Goal: Task Accomplishment & Management: Use online tool/utility

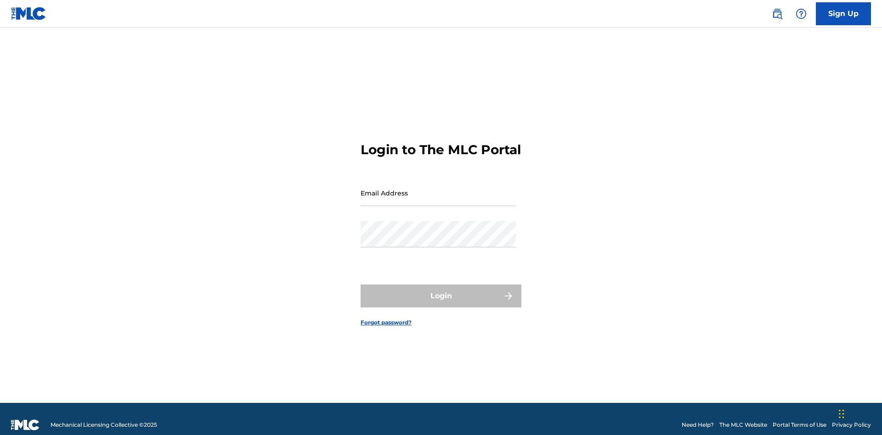
scroll to position [12, 0]
click at [438, 189] on input "Email Address" at bounding box center [438, 193] width 155 height 26
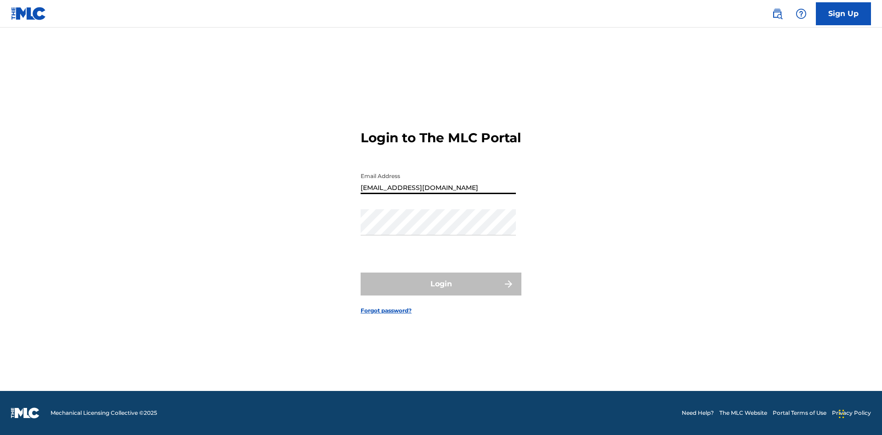
type input "[EMAIL_ADDRESS][DOMAIN_NAME]"
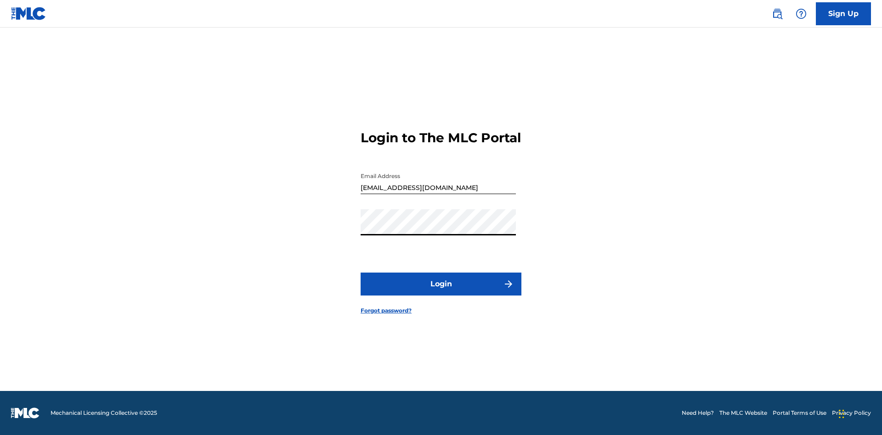
click at [441, 292] on button "Login" at bounding box center [441, 284] width 161 height 23
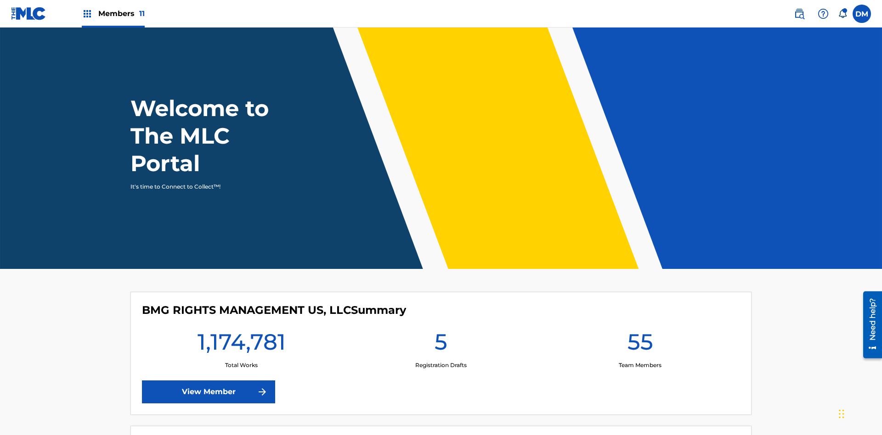
click at [113, 13] on span "Members 11" at bounding box center [121, 13] width 46 height 11
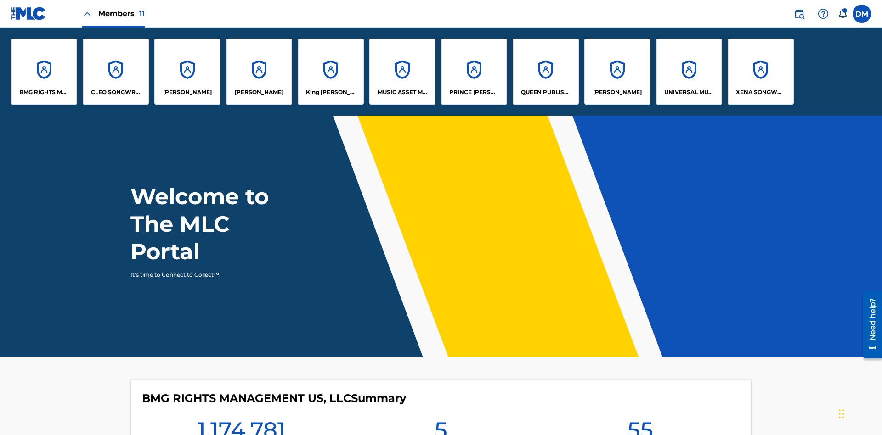
click at [259, 92] on p "[PERSON_NAME]" at bounding box center [259, 92] width 49 height 8
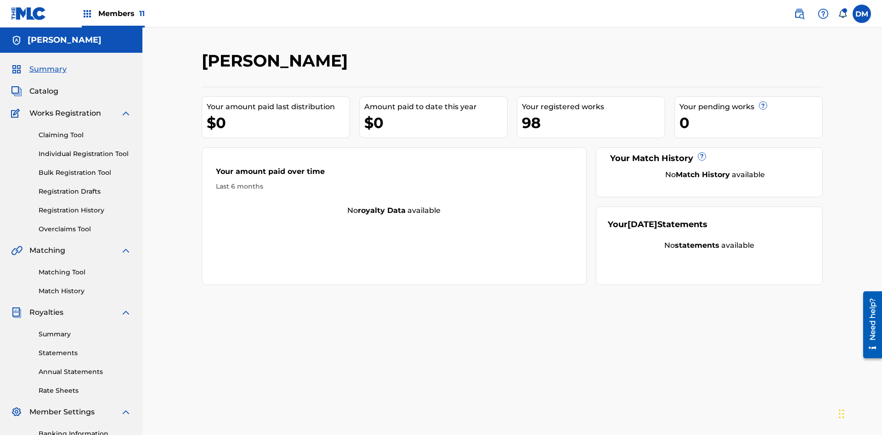
click at [85, 130] on link "Claiming Tool" at bounding box center [85, 135] width 93 height 10
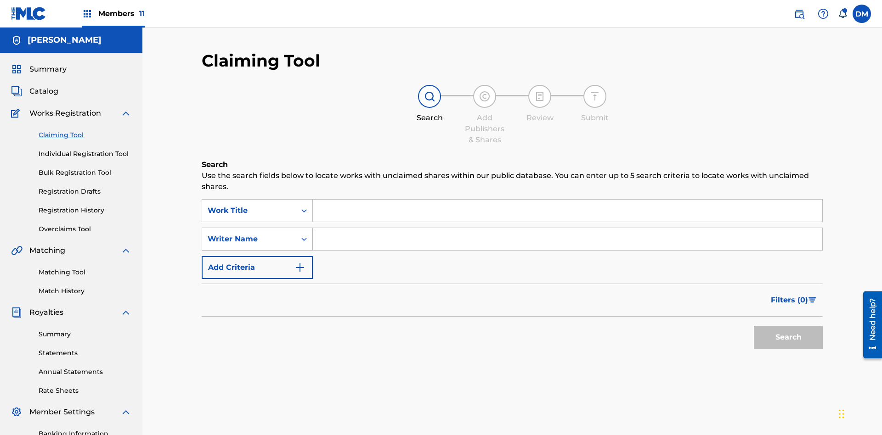
click at [249, 234] on div "Writer Name" at bounding box center [249, 239] width 83 height 11
click at [567, 200] on input "Search Form" at bounding box center [567, 211] width 509 height 22
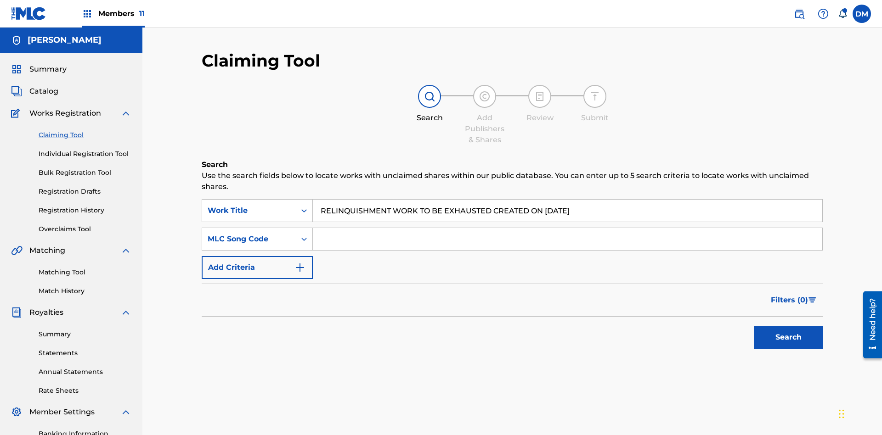
type input "RELINQUISHMENT WORK TO BE EXHAUSTED CREATED ON [DATE]"
click at [567, 228] on input "Search Form" at bounding box center [567, 239] width 509 height 22
type input "RC677H"
click at [788, 326] on button "Search" at bounding box center [788, 337] width 69 height 23
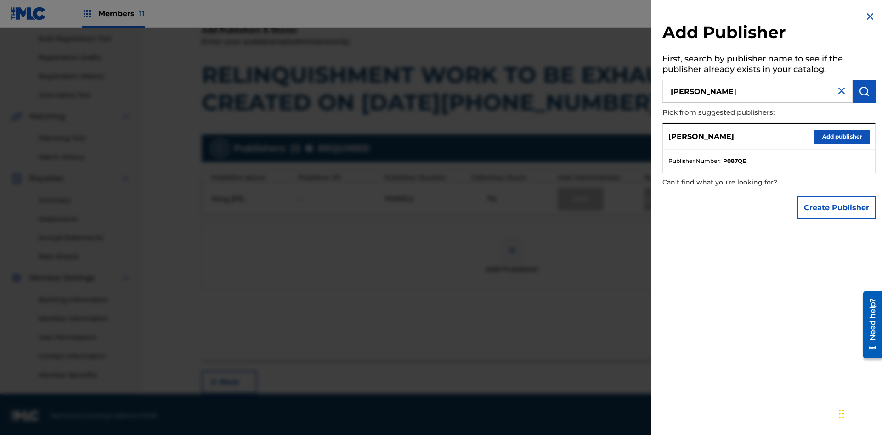
click at [842, 136] on button "Add publisher" at bounding box center [841, 137] width 55 height 14
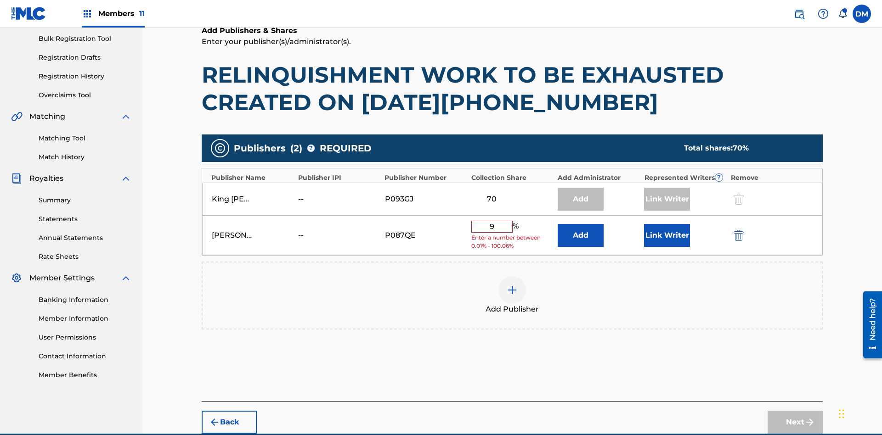
type input "90"
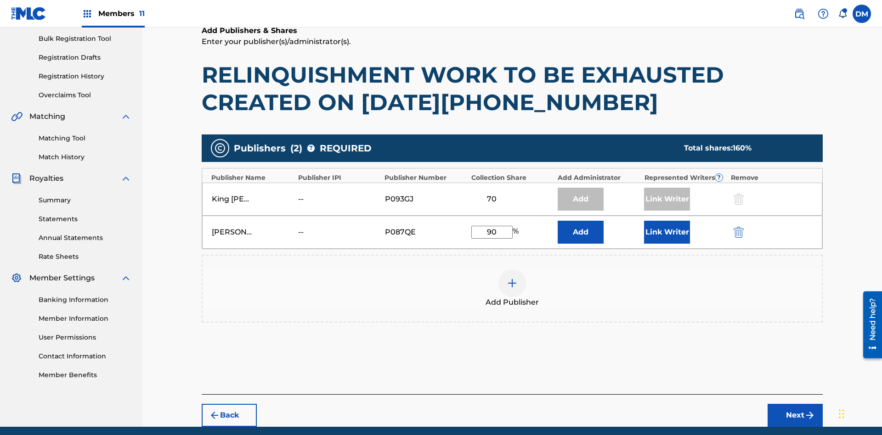
click at [667, 221] on button "Link Writer" at bounding box center [667, 232] width 46 height 23
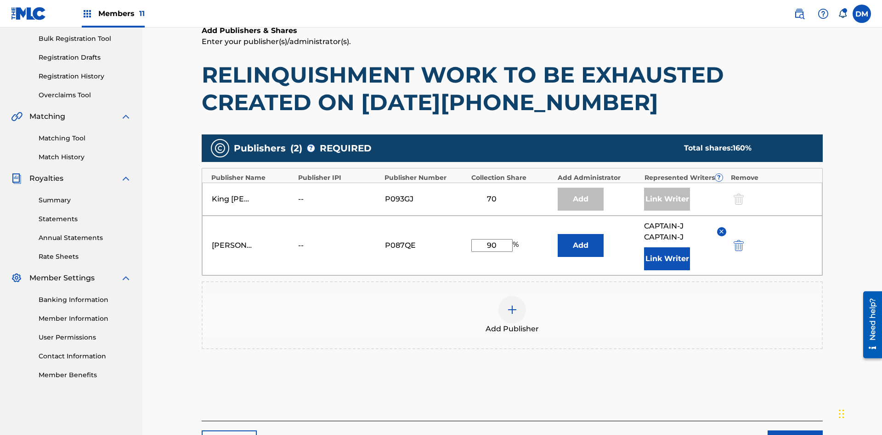
click at [667, 248] on button "Link Writer" at bounding box center [667, 259] width 46 height 23
click at [795, 431] on button "Next" at bounding box center [795, 442] width 55 height 23
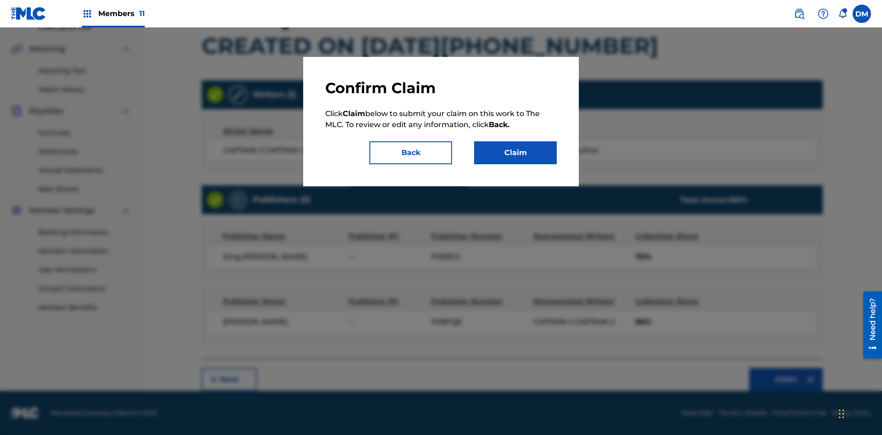
click at [515, 153] on button "Claim" at bounding box center [515, 152] width 83 height 23
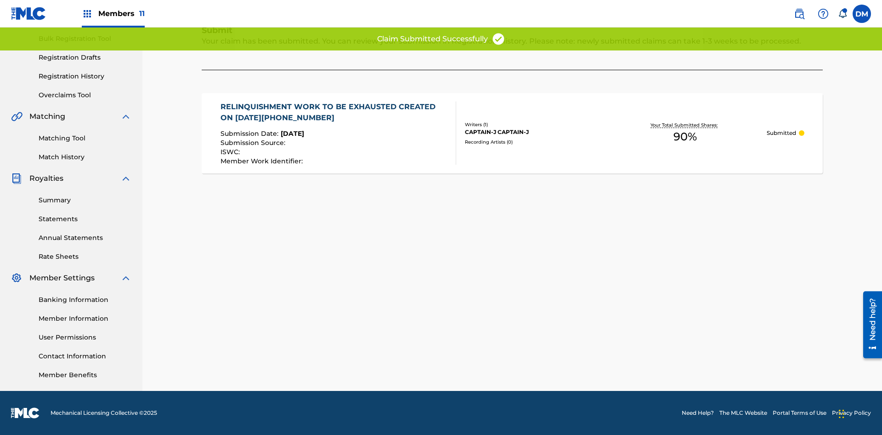
click at [85, 76] on link "Registration History" at bounding box center [85, 77] width 93 height 10
